Goal: Go to known website: Go to known website

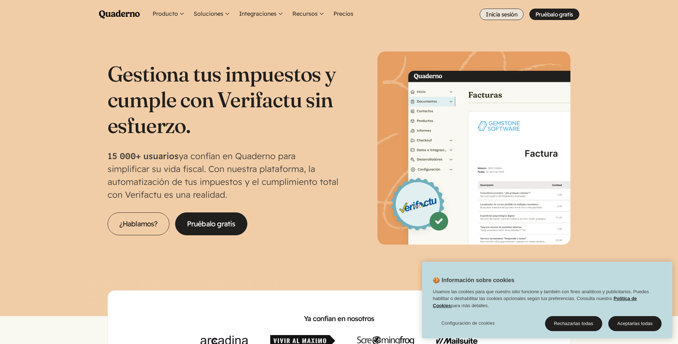
click at [496, 13] on link "Inicia sesión" at bounding box center [502, 14] width 44 height 11
click at [499, 15] on link "Inicia sesión" at bounding box center [502, 14] width 44 height 11
click at [499, 13] on link "Inicia sesión" at bounding box center [502, 14] width 44 height 11
click at [632, 326] on button "Aceptarlas todas" at bounding box center [635, 323] width 53 height 15
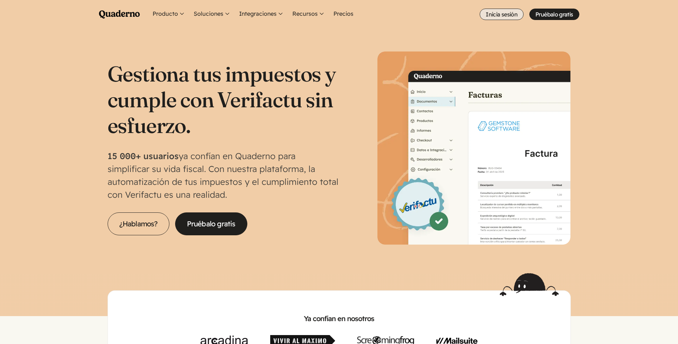
click at [507, 16] on link "Inicia sesión" at bounding box center [502, 14] width 44 height 11
